Goal: Check status: Verify the current state of an ongoing process or item

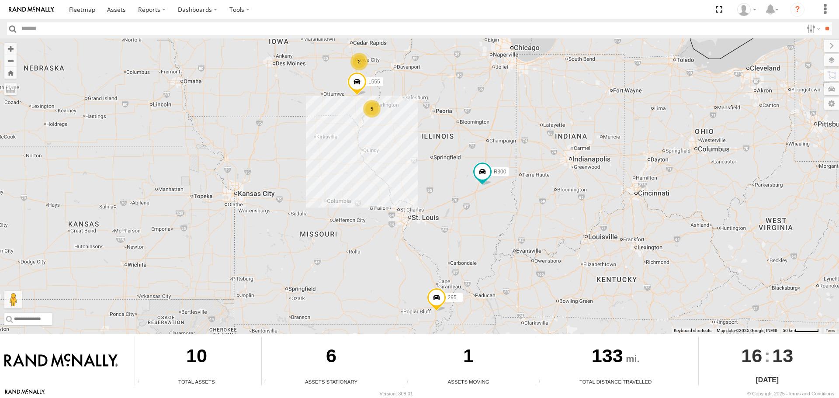
click at [361, 80] on span at bounding box center [356, 84] width 19 height 24
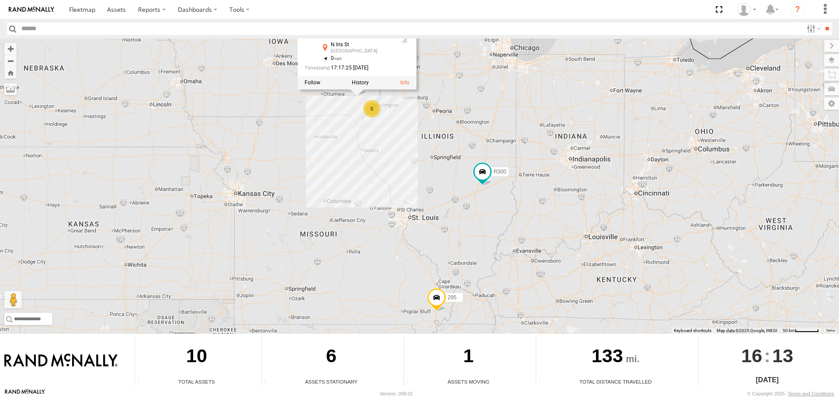
click at [464, 80] on div "5 L555 R300 2 295 L555 All Assets [GEOGRAPHIC_DATA] 40.97896 , -91.52638 0 17:1…" at bounding box center [419, 185] width 839 height 295
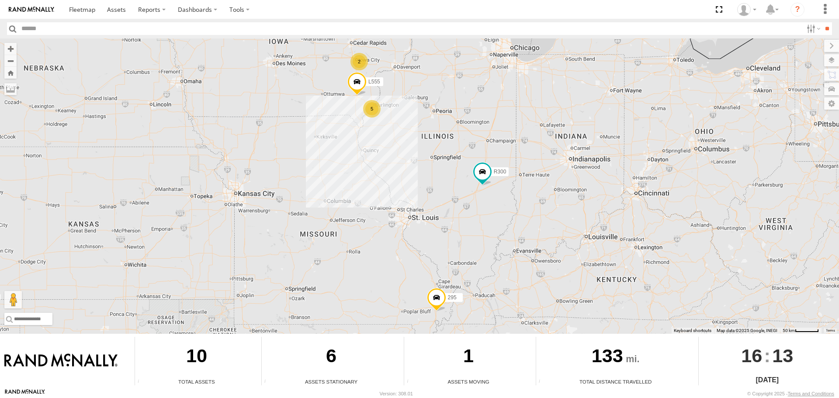
click at [363, 61] on div "2" at bounding box center [358, 61] width 17 height 17
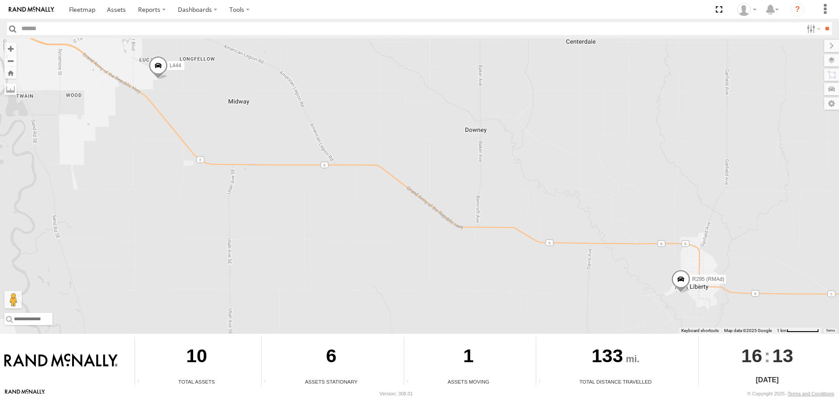
click at [158, 64] on span at bounding box center [158, 68] width 19 height 24
click at [172, 54] on div "16:11:59 [DATE]" at bounding box center [149, 51] width 87 height 6
click at [114, 7] on span at bounding box center [116, 9] width 19 height 8
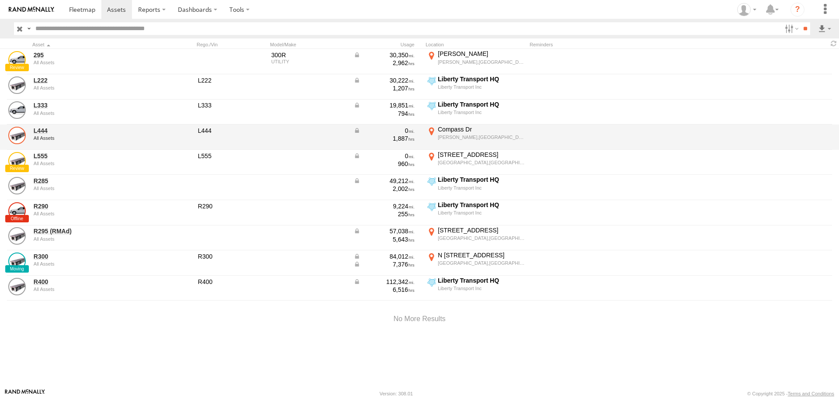
click at [23, 130] on link at bounding box center [16, 135] width 17 height 17
click at [23, 129] on link at bounding box center [16, 135] width 17 height 17
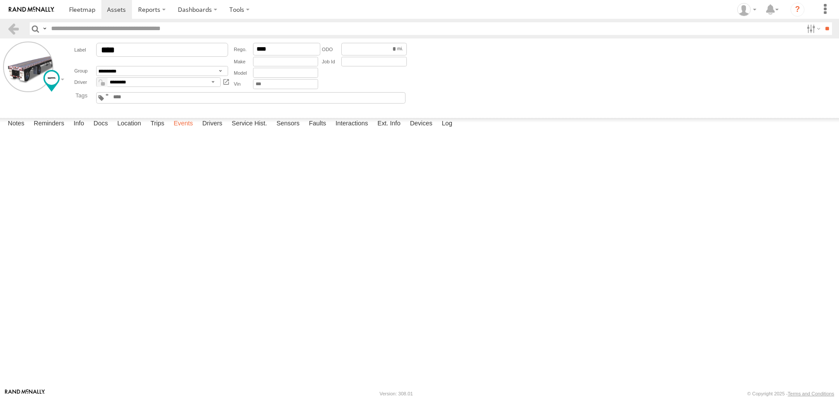
click at [185, 130] on label "Events" at bounding box center [183, 124] width 28 height 12
